Goal: Task Accomplishment & Management: Complete application form

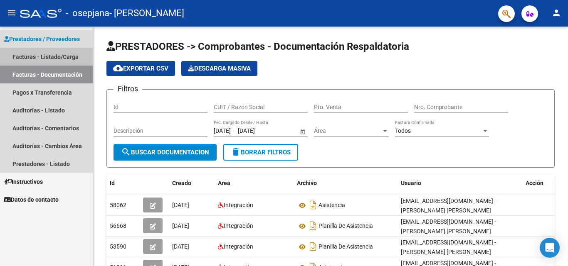
click at [18, 52] on link "Facturas - Listado/Carga" at bounding box center [46, 57] width 93 height 18
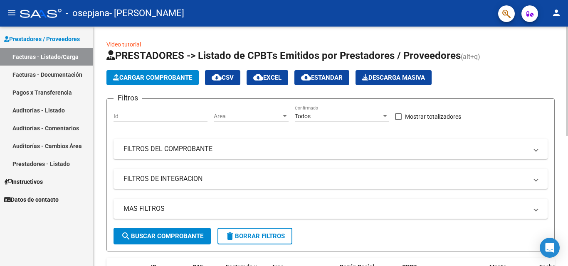
click at [160, 82] on button "Cargar Comprobante" at bounding box center [152, 77] width 92 height 15
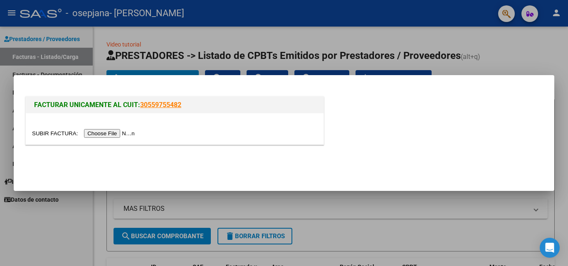
click at [114, 134] on input "file" at bounding box center [84, 133] width 105 height 9
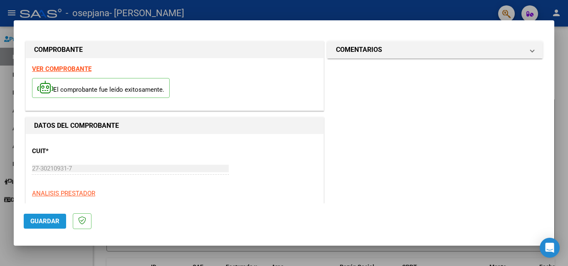
click at [58, 217] on button "Guardar" at bounding box center [45, 221] width 42 height 15
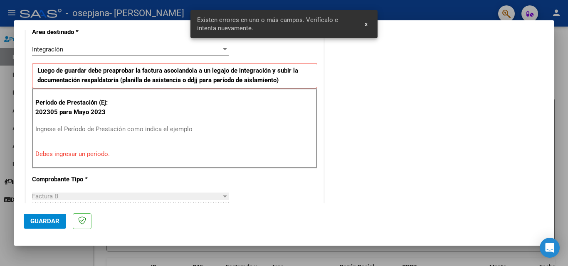
scroll to position [187, 0]
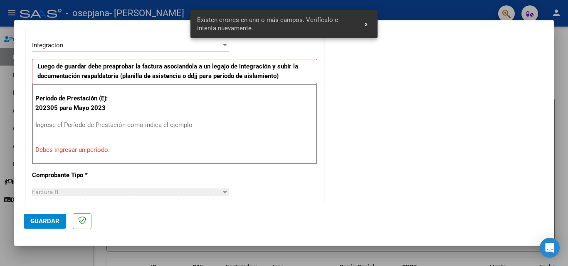
click at [59, 124] on input "Ingrese el Período de Prestación como indica el ejemplo" at bounding box center [131, 124] width 192 height 7
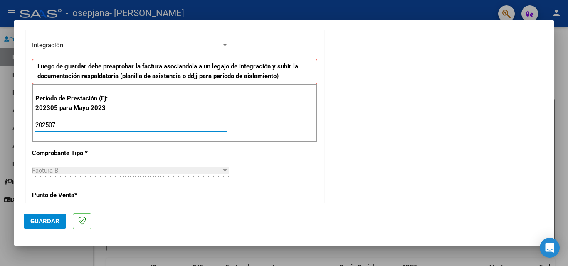
type input "202507"
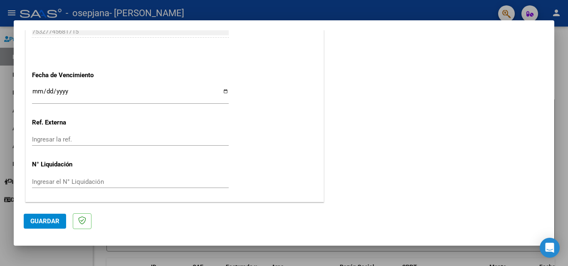
scroll to position [542, 0]
click at [42, 224] on span "Guardar" at bounding box center [44, 221] width 29 height 7
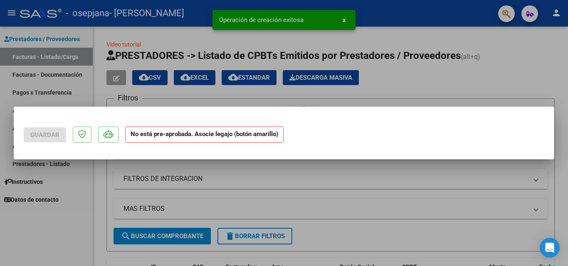
scroll to position [0, 0]
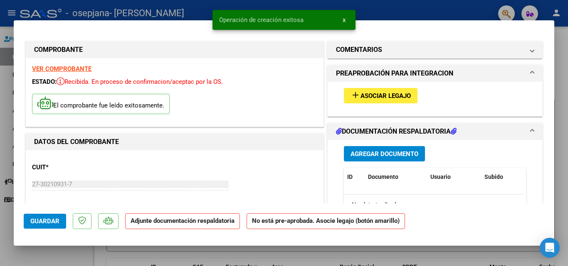
click at [370, 159] on button "Agregar Documento" at bounding box center [384, 153] width 81 height 15
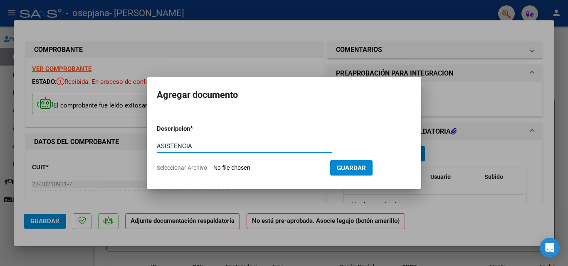
type input "ASISTENCIA"
click at [249, 168] on input "Seleccionar Archivo" at bounding box center [268, 169] width 110 height 8
type input "C:\fakepath\KIARA JULIO25.pdf"
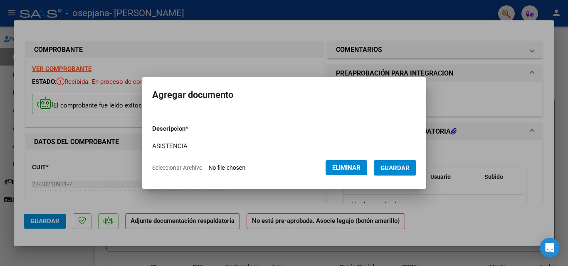
click at [404, 168] on span "Guardar" at bounding box center [394, 168] width 29 height 7
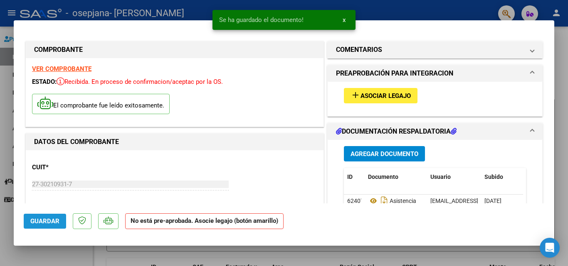
click at [55, 222] on span "Guardar" at bounding box center [44, 221] width 29 height 7
click at [344, 22] on span "x" at bounding box center [344, 19] width 3 height 7
